Goal: Information Seeking & Learning: Learn about a topic

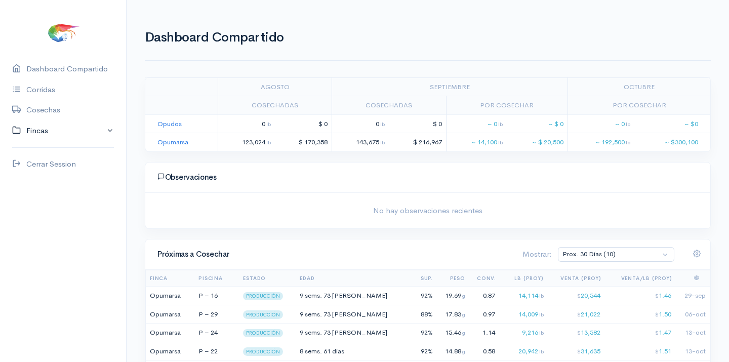
click at [42, 128] on link "Fincas" at bounding box center [63, 130] width 126 height 21
click at [49, 166] on div "Opumarsa" at bounding box center [43, 171] width 35 height 12
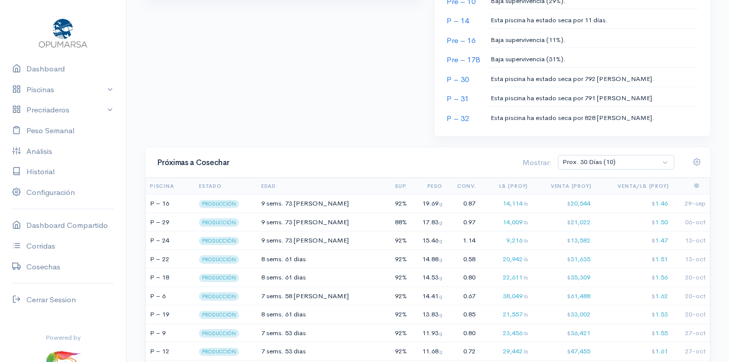
scroll to position [563, 0]
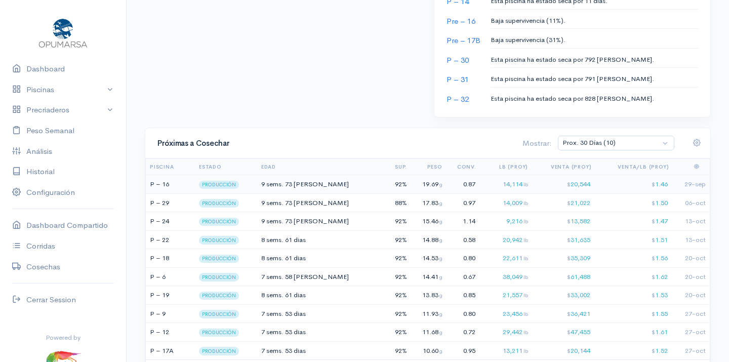
click at [309, 180] on span "73 dias" at bounding box center [317, 184] width 64 height 9
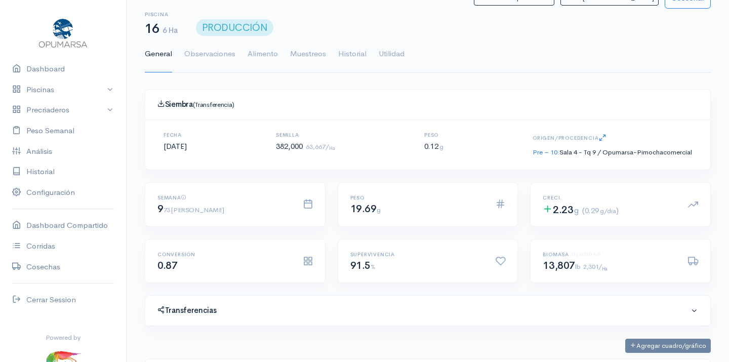
scroll to position [152, 310]
click at [389, 50] on link "Utilidad" at bounding box center [392, 54] width 26 height 36
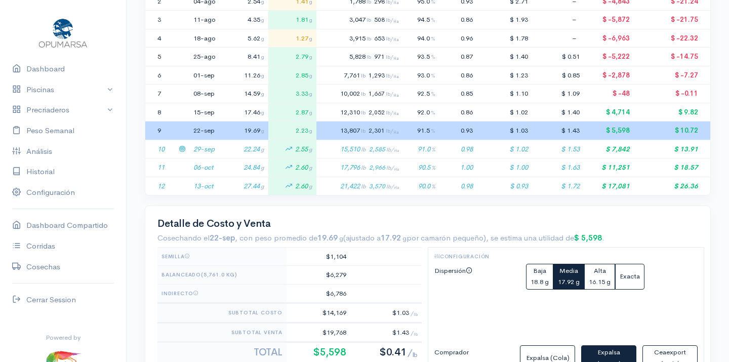
scroll to position [276, 0]
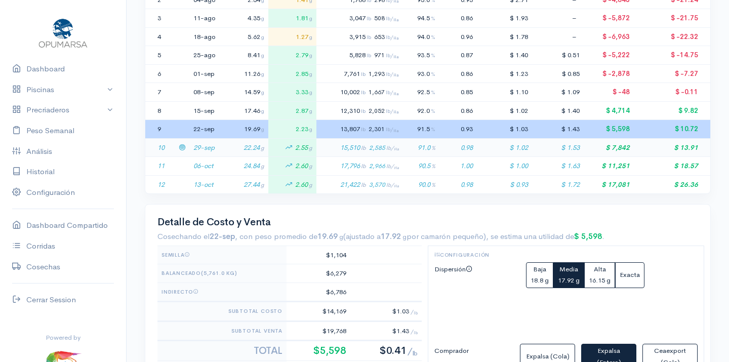
click at [387, 144] on span "2,585 lb/ Ha" at bounding box center [384, 148] width 30 height 8
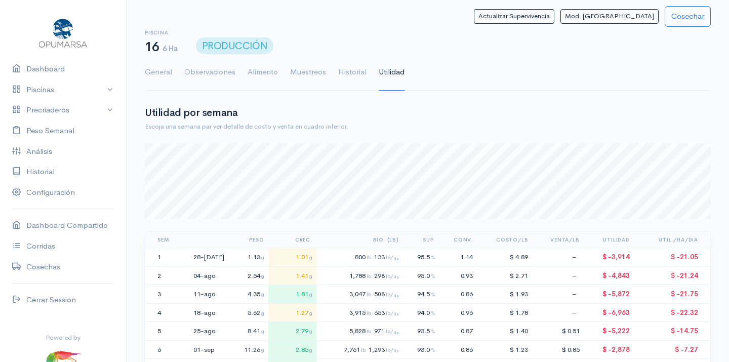
scroll to position [0, 0]
click at [38, 66] on link "Dashboard" at bounding box center [63, 69] width 126 height 21
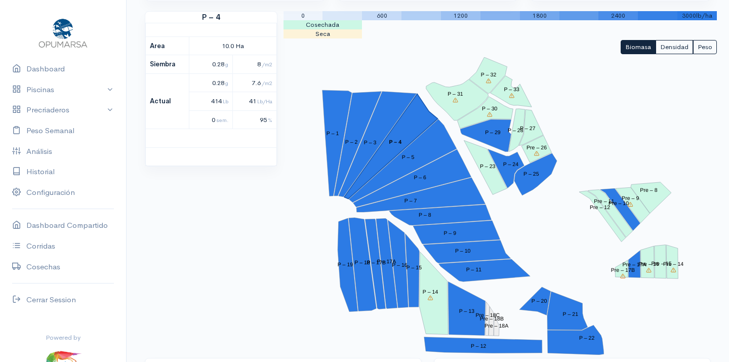
scroll to position [111, 0]
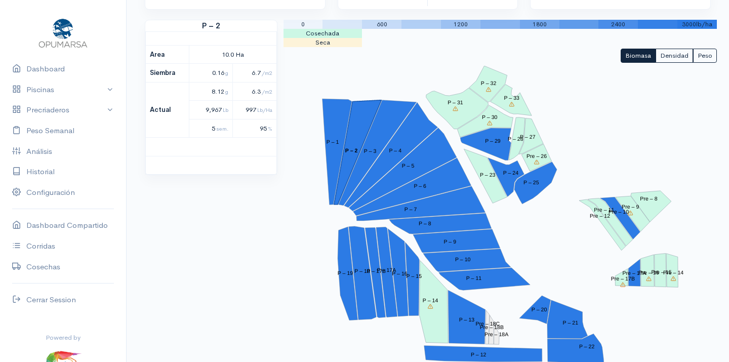
click at [361, 115] on polygon "P – 2" at bounding box center [358, 152] width 48 height 104
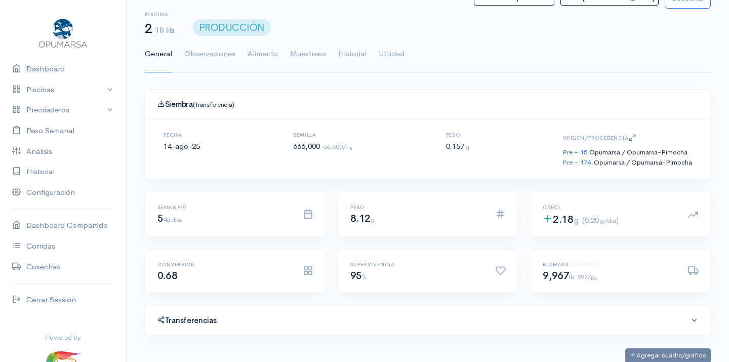
scroll to position [152, 310]
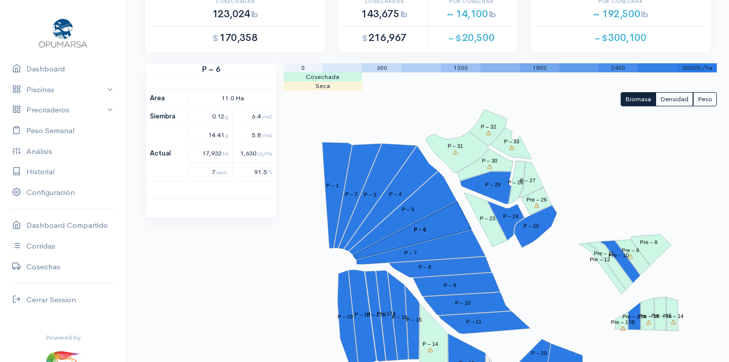
click at [435, 218] on polygon "P – 6" at bounding box center [412, 230] width 118 height 58
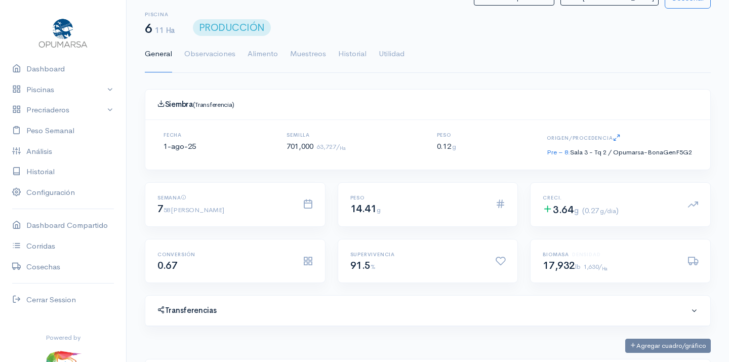
scroll to position [152, 310]
click at [396, 52] on link "Utilidad" at bounding box center [392, 54] width 26 height 36
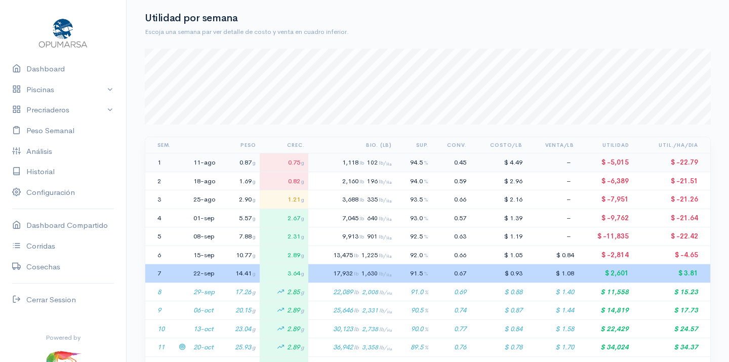
scroll to position [95, 0]
click at [390, 326] on span "lb/ Ha" at bounding box center [385, 329] width 13 height 7
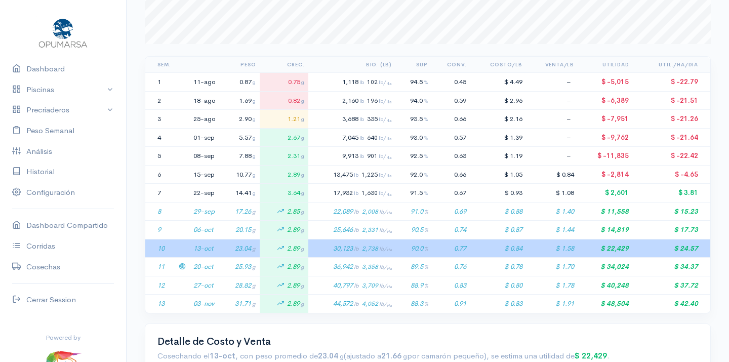
scroll to position [176, 0]
click at [392, 263] on span "lb/ Ha" at bounding box center [385, 266] width 13 height 7
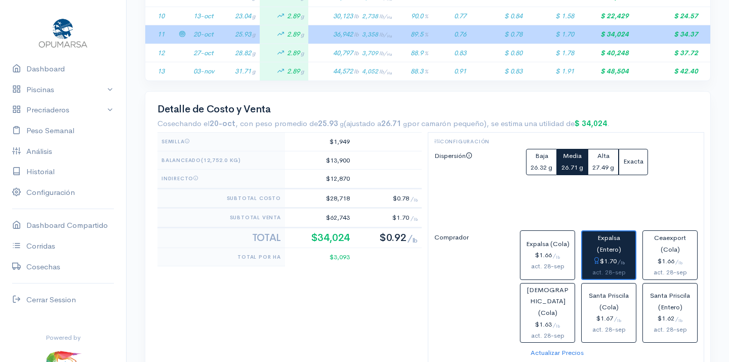
scroll to position [405, 0]
